Goal: Information Seeking & Learning: Learn about a topic

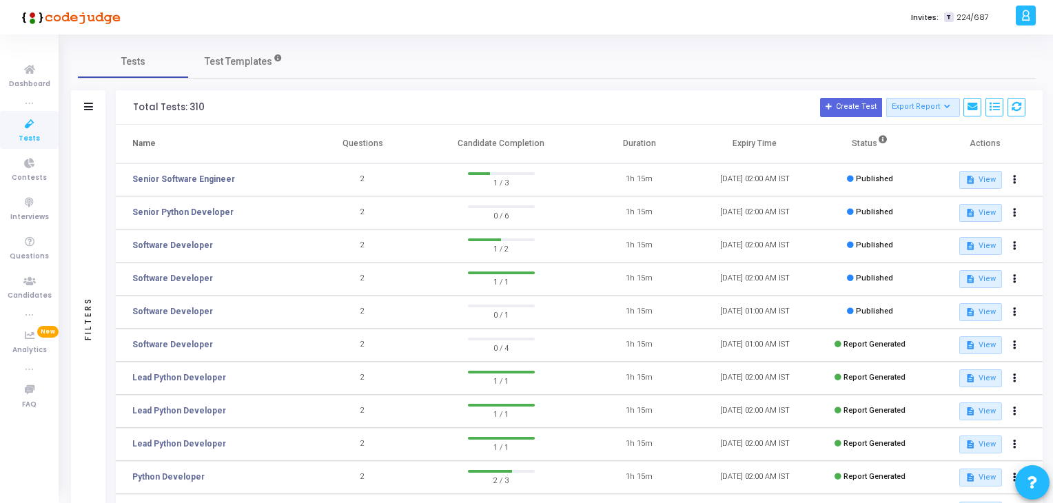
click at [184, 170] on td "Senior Software Engineer" at bounding box center [211, 179] width 190 height 33
click at [196, 178] on link "Senior Software Engineer" at bounding box center [183, 179] width 103 height 12
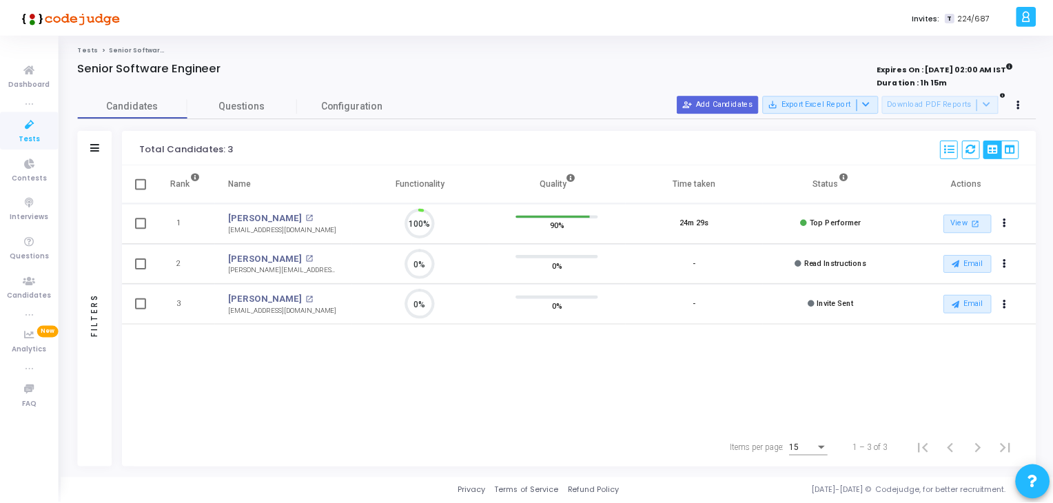
scroll to position [28, 35]
click at [36, 139] on span "Tests" at bounding box center [29, 139] width 21 height 12
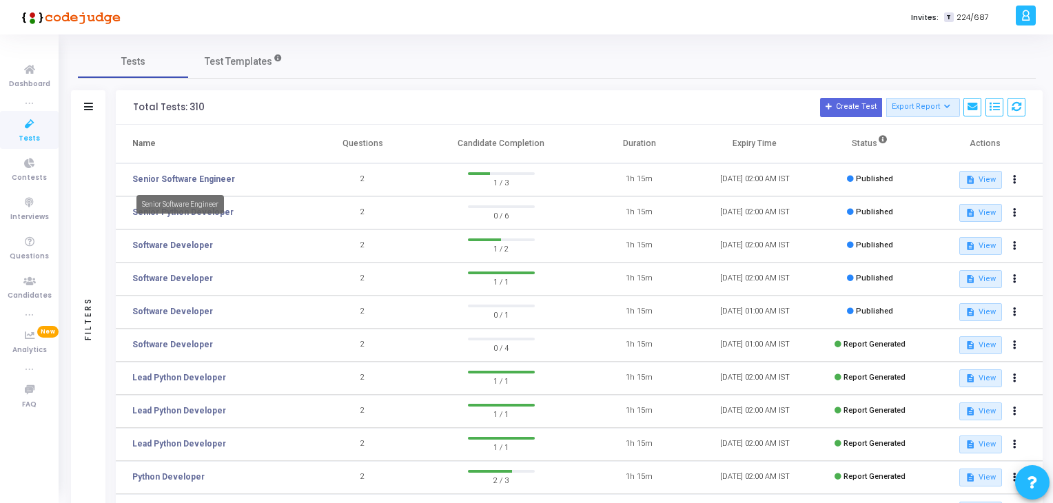
click at [196, 214] on mat-tooltip-component "Senior Software Engineer" at bounding box center [180, 204] width 107 height 38
click at [180, 211] on link "Senior Python Developer" at bounding box center [182, 212] width 101 height 12
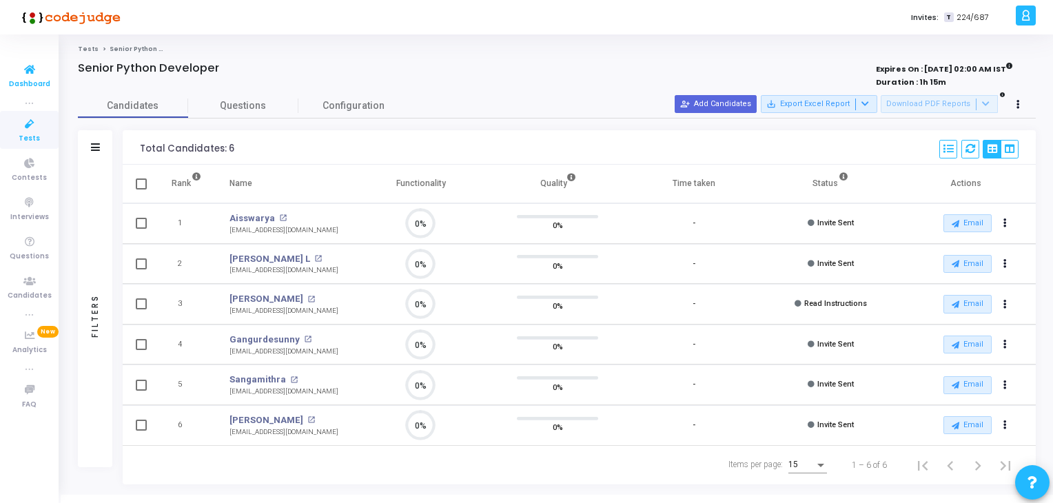
click at [23, 89] on span "Dashboard" at bounding box center [29, 85] width 41 height 12
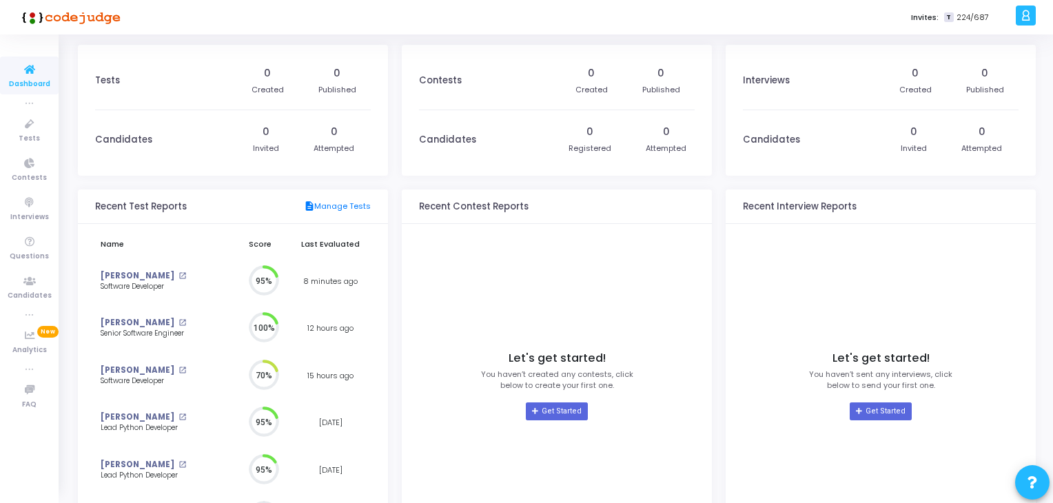
scroll to position [30, 14]
drag, startPoint x: 15, startPoint y: 139, endPoint x: 14, endPoint y: 146, distance: 7.6
click at [15, 139] on link "Tests" at bounding box center [29, 130] width 59 height 38
